Goal: Find specific page/section: Find specific page/section

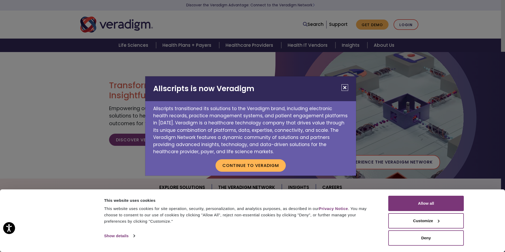
click at [346, 88] on button "Close" at bounding box center [344, 87] width 7 height 7
click at [344, 88] on button "Close" at bounding box center [344, 87] width 7 height 7
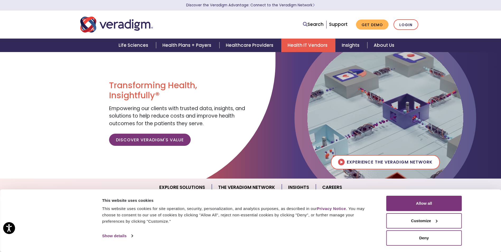
click at [309, 47] on link "Health IT Vendors" at bounding box center [308, 45] width 54 height 13
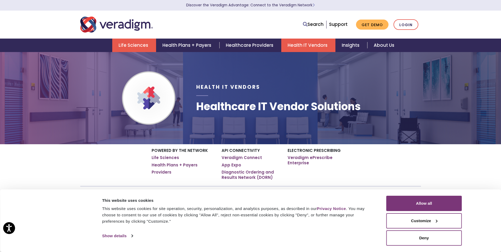
click at [140, 45] on link "Life Sciences" at bounding box center [134, 45] width 44 height 13
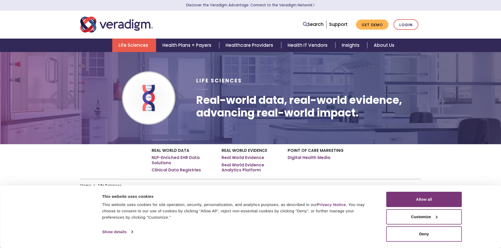
click at [188, 44] on link "Health Plans + Payers" at bounding box center [187, 45] width 63 height 13
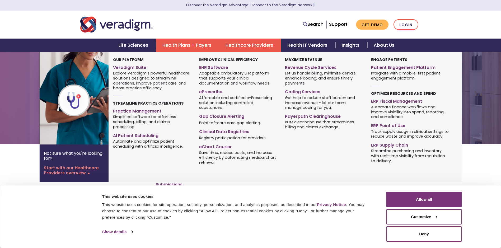
click at [239, 46] on link "Healthcare Providers" at bounding box center [250, 45] width 62 height 13
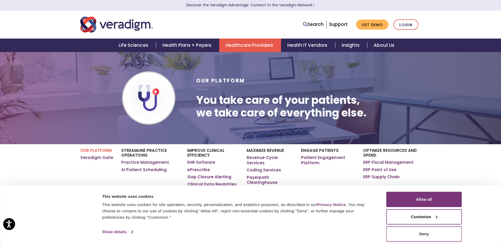
click at [426, 233] on button "Deny" at bounding box center [424, 233] width 76 height 15
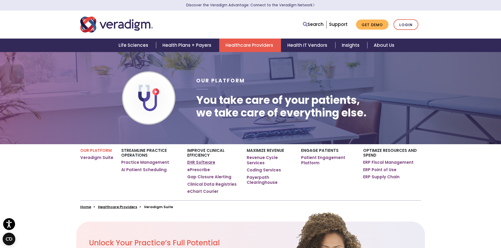
click at [208, 162] on link "EHR Software" at bounding box center [201, 162] width 28 height 5
